Goal: Communication & Community: Answer question/provide support

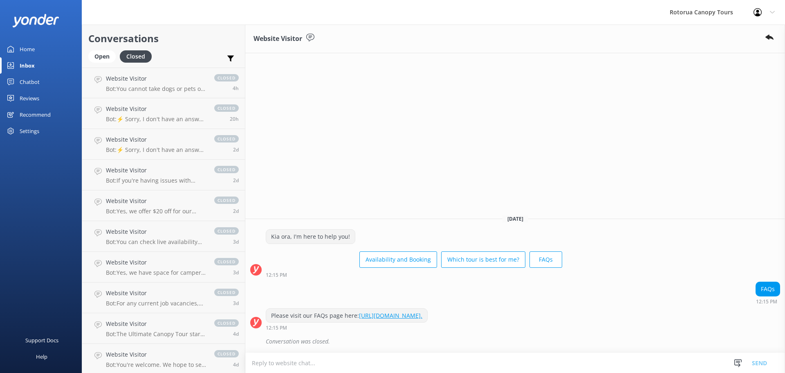
scroll to position [204, 0]
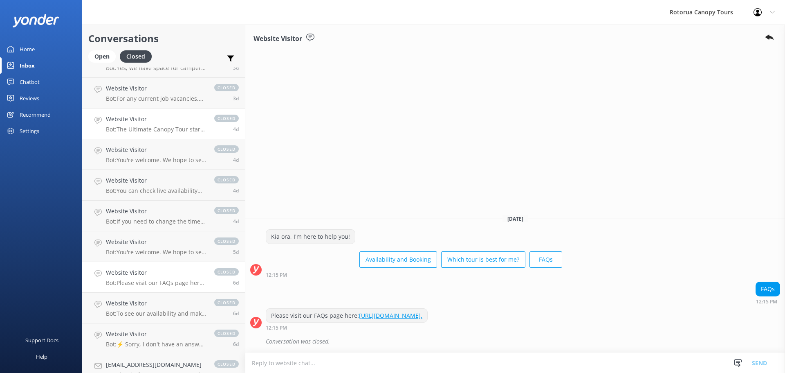
click at [131, 136] on link "Website Visitor Bot: The Ultimate Canopy Tour starts from NZ$229 for kids and N…" at bounding box center [163, 123] width 163 height 31
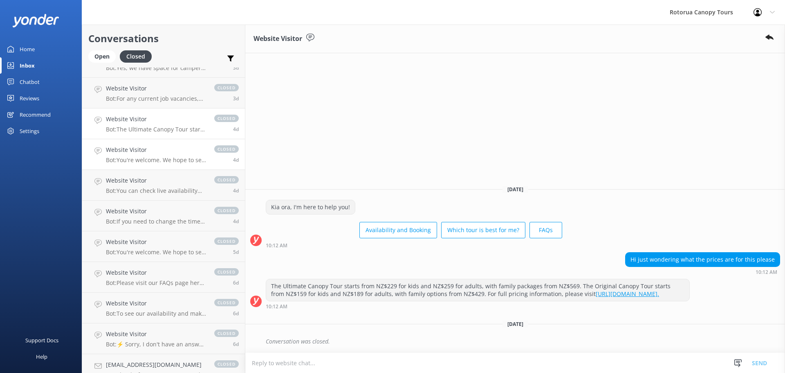
click at [136, 159] on p "Bot: You're welcome. We hope to see you soon!" at bounding box center [156, 159] width 100 height 7
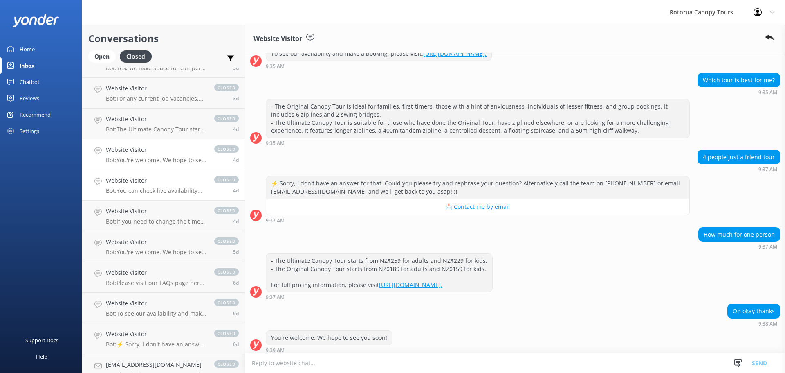
scroll to position [151, 0]
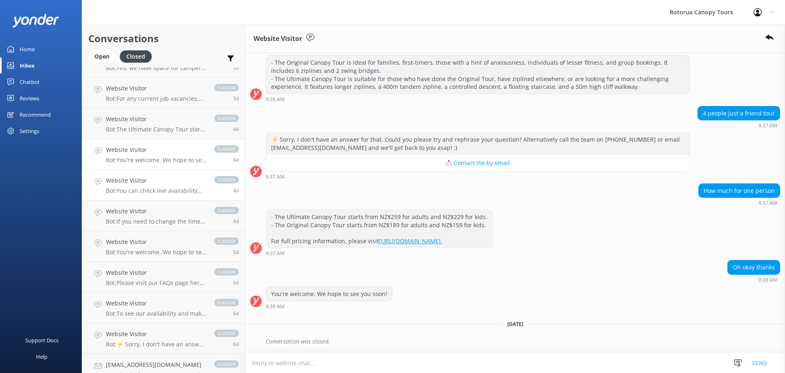
click at [137, 177] on h4 "Website Visitor" at bounding box center [156, 180] width 100 height 9
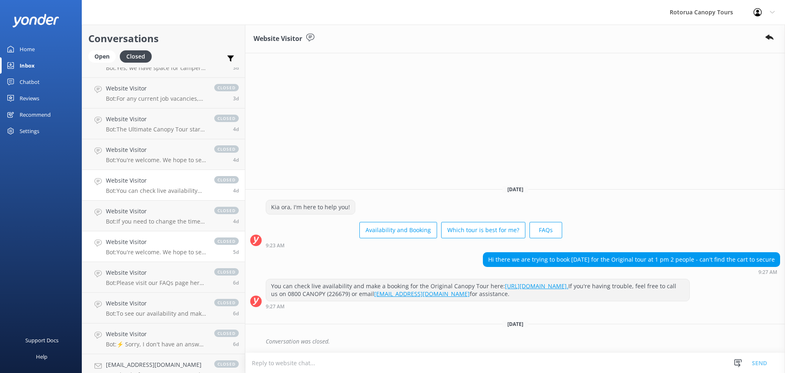
scroll to position [245, 0]
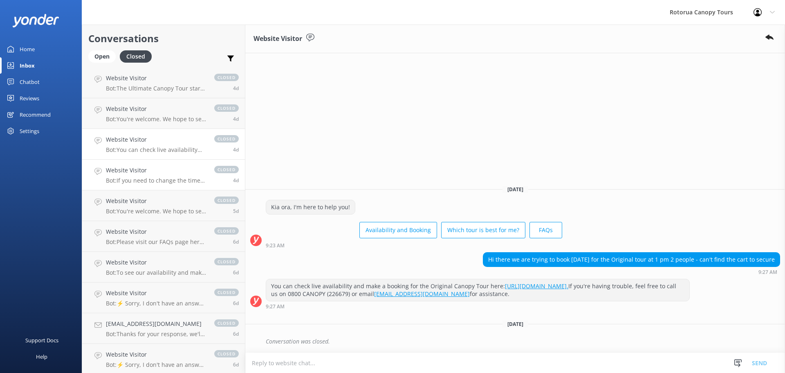
click at [135, 169] on h4 "Website Visitor" at bounding box center [156, 170] width 100 height 9
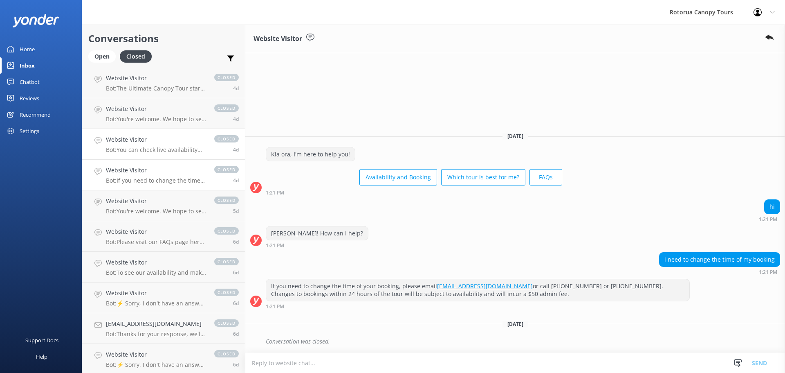
click at [131, 145] on div "Website Visitor Bot: You can check live availability and make a booking for the…" at bounding box center [156, 144] width 100 height 18
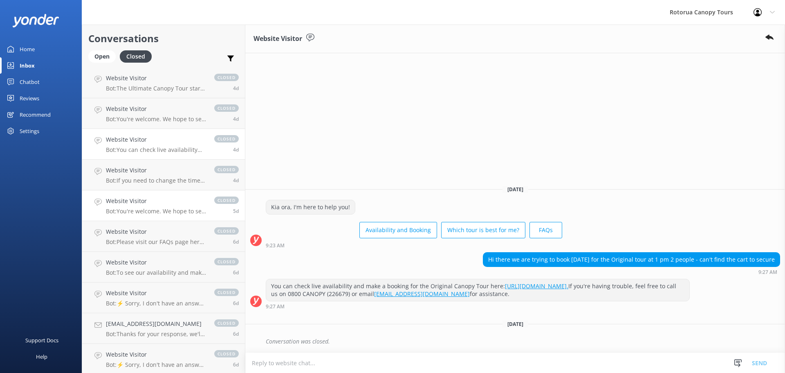
scroll to position [286, 0]
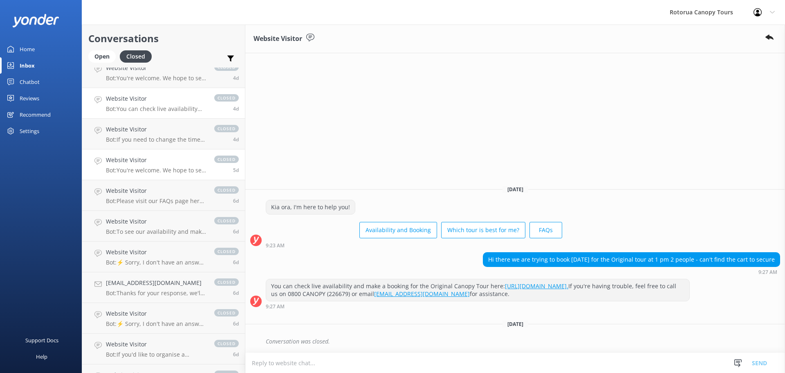
click at [137, 171] on p "Bot: You're welcome. We hope to see you soon!" at bounding box center [156, 169] width 100 height 7
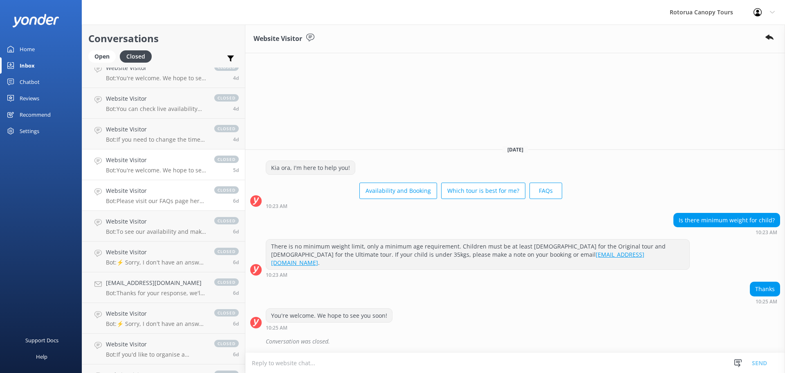
click at [140, 186] on h4 "Website Visitor" at bounding box center [156, 190] width 100 height 9
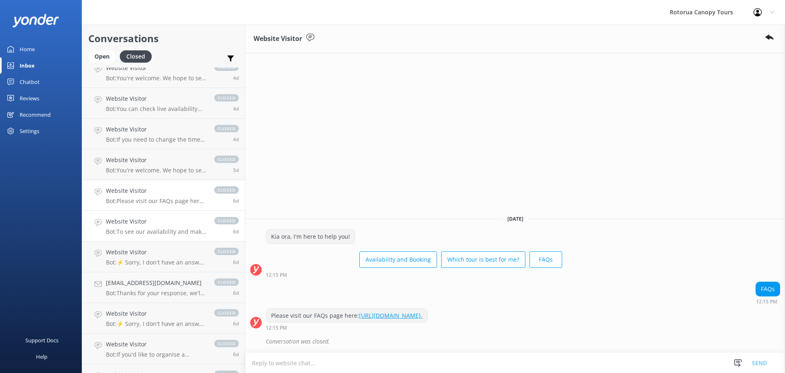
click at [146, 215] on link "Website Visitor Bot: To see our availability and make a booking, please visit: …" at bounding box center [163, 226] width 163 height 31
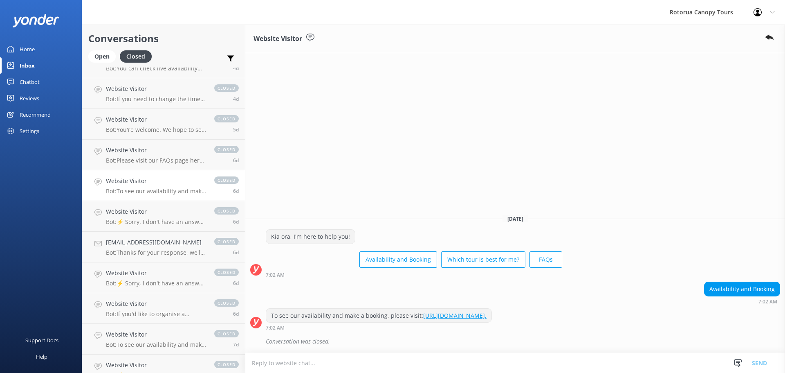
scroll to position [327, 0]
click at [145, 218] on p "Bot: ⚡ Sorry, I don't have an answer for that. Could you please try and rephras…" at bounding box center [156, 221] width 100 height 7
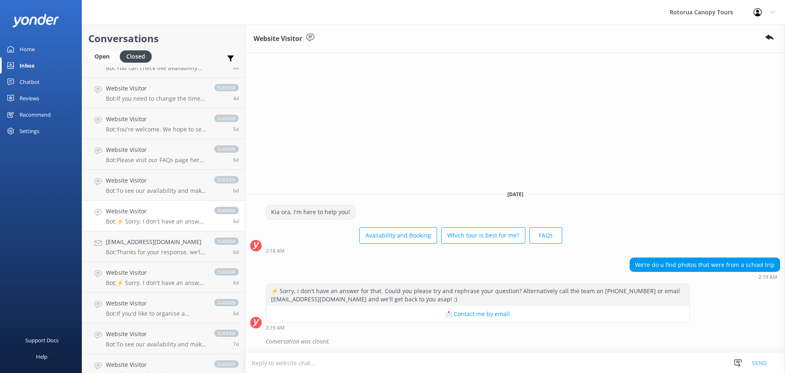
scroll to position [368, 0]
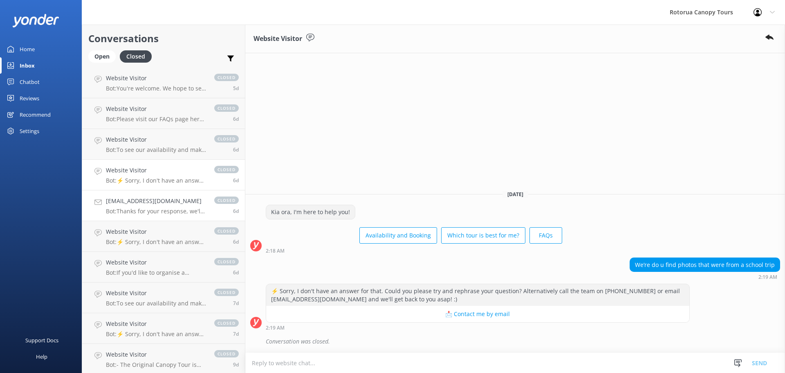
click at [145, 218] on link "[EMAIL_ADDRESS][DOMAIN_NAME] Bot: Thanks for your response, we'll get back to y…" at bounding box center [163, 205] width 163 height 31
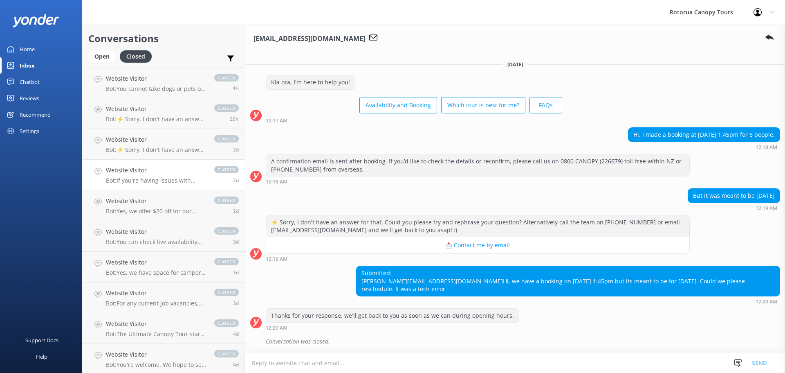
click at [144, 178] on p "Bot: If you're having issues with online booking, please call us on 0800 CANOPY…" at bounding box center [156, 180] width 100 height 7
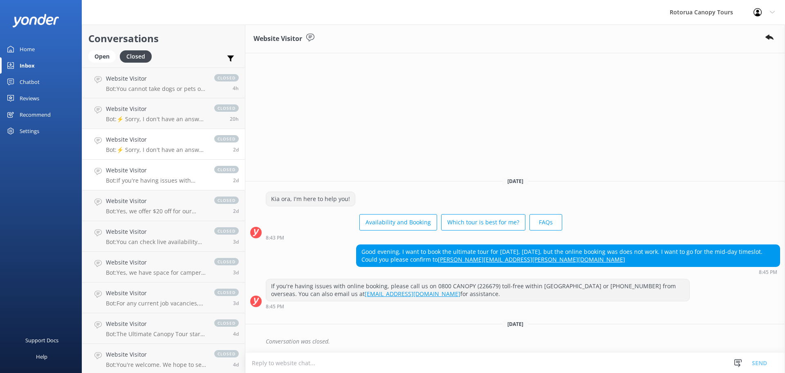
click at [159, 145] on div "Website Visitor Bot: ⚡ Sorry, I don't have an answer for that. Could you please…" at bounding box center [156, 144] width 100 height 18
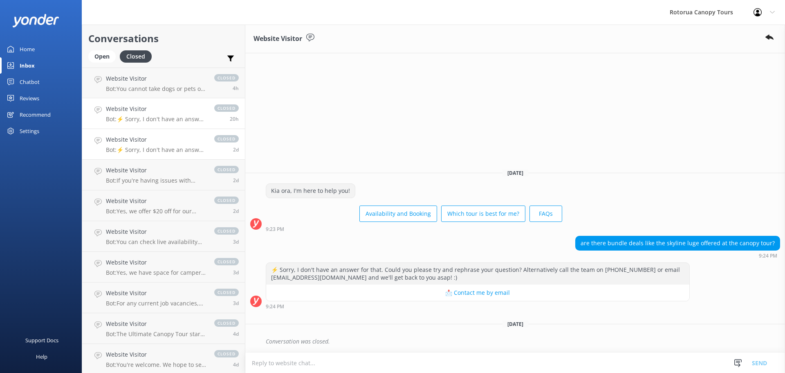
click at [152, 117] on p "Bot: ⚡ Sorry, I don't have an answer for that. Could you please try and rephras…" at bounding box center [156, 118] width 100 height 7
click at [154, 111] on h4 "Website Visitor" at bounding box center [156, 108] width 100 height 9
click at [149, 83] on div "Website Visitor Bot: You cannot take dogs or pets on tour with you. However, if…" at bounding box center [156, 83] width 100 height 18
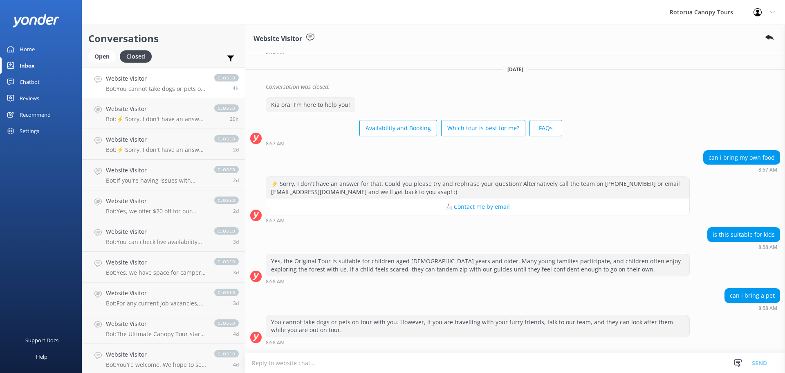
scroll to position [1539, 0]
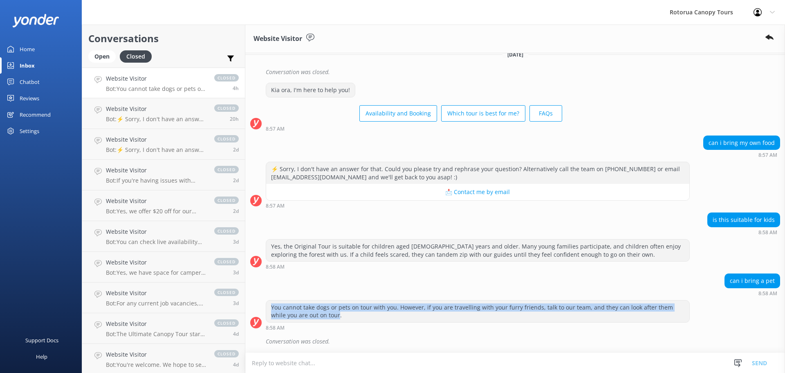
drag, startPoint x: 323, startPoint y: 317, endPoint x: 270, endPoint y: 305, distance: 54.5
click at [270, 305] on div "You cannot take dogs or pets on tour with you. However, if you are travelling w…" at bounding box center [477, 311] width 423 height 22
copy div "You cannot take dogs or pets on tour with you. However, if you are travelling w…"
